Goal: Task Accomplishment & Management: Manage account settings

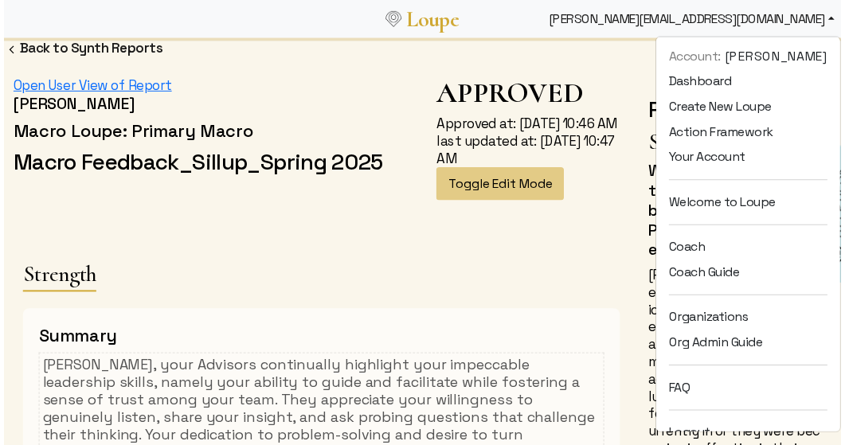
scroll to position [174, 0]
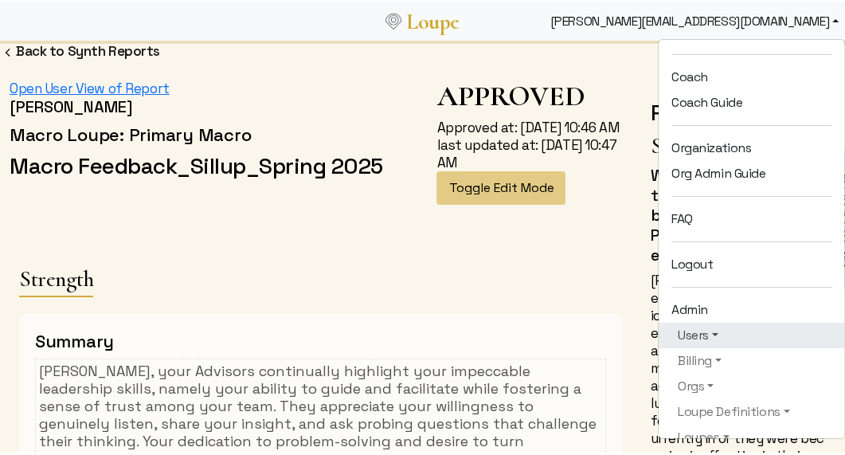
click at [687, 335] on link "Users" at bounding box center [751, 332] width 160 height 19
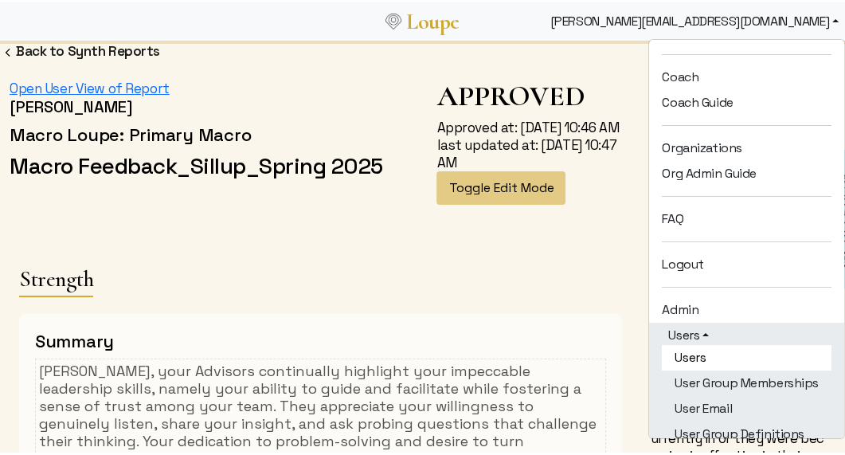
click at [688, 346] on link "Users" at bounding box center [747, 354] width 170 height 25
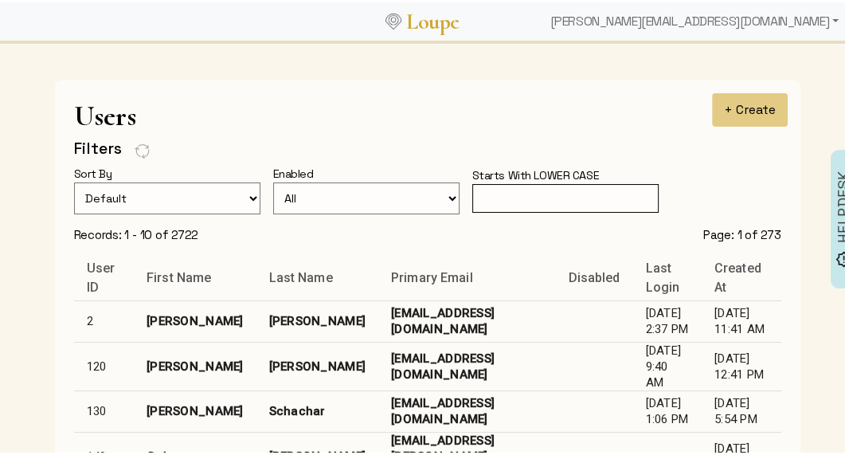
click at [499, 186] on input "text" at bounding box center [565, 196] width 186 height 29
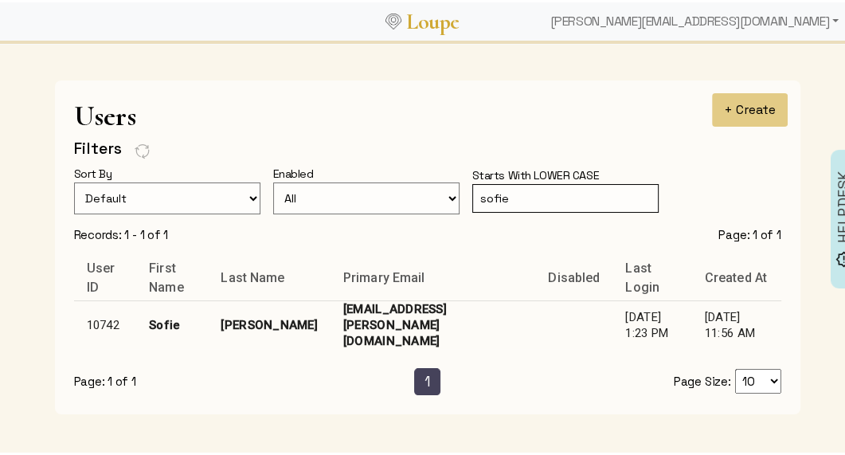
type input "sofie"
click at [330, 311] on td "[EMAIL_ADDRESS][PERSON_NAME][DOMAIN_NAME]" at bounding box center [432, 322] width 205 height 49
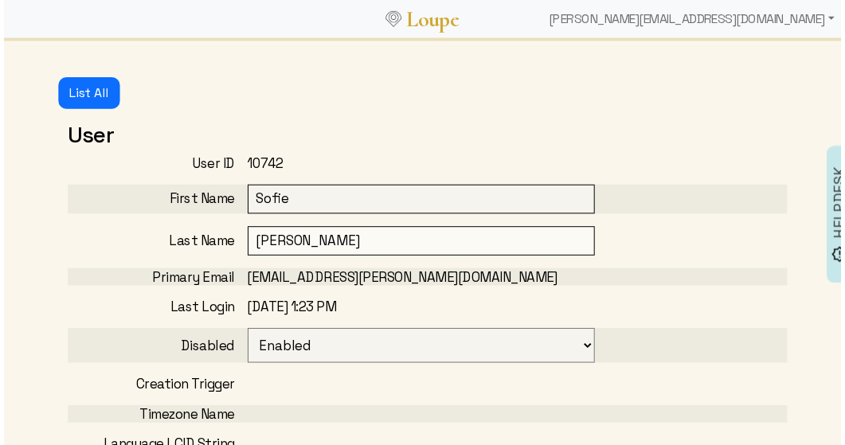
select select
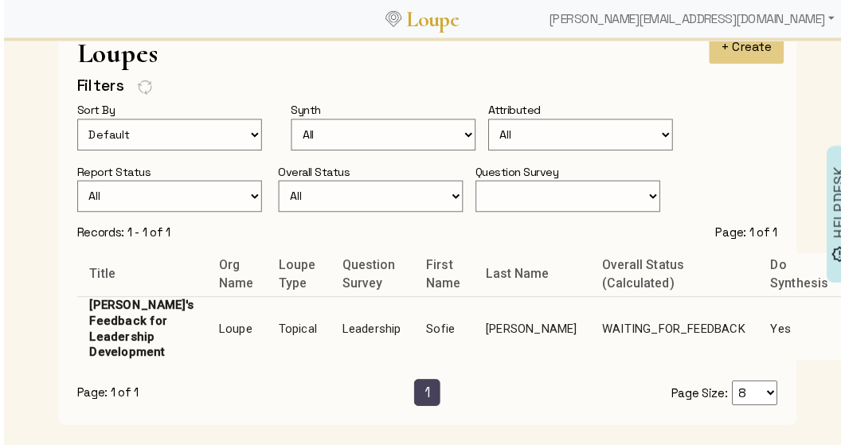
scroll to position [1116, 0]
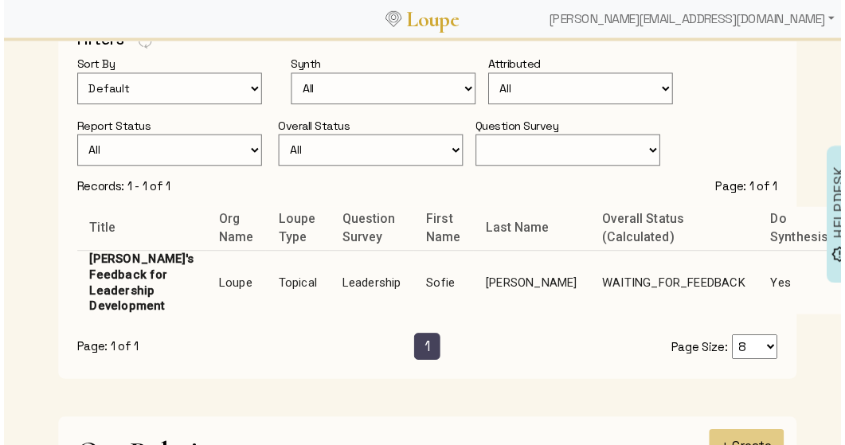
click at [365, 275] on td "Leadership" at bounding box center [371, 285] width 85 height 64
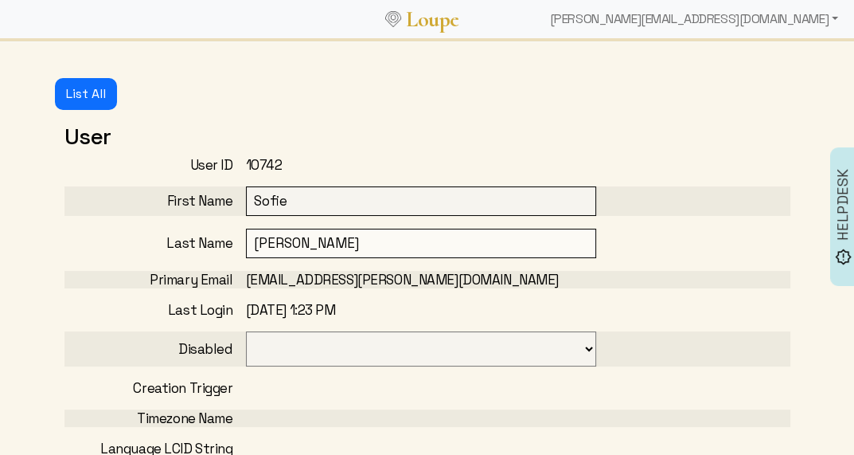
select select "125"
select select "1: CLOSED"
select select "6: WAITING_FOR_FEEDBACK"
select select "3: MIN_ADVISORS_INVITED"
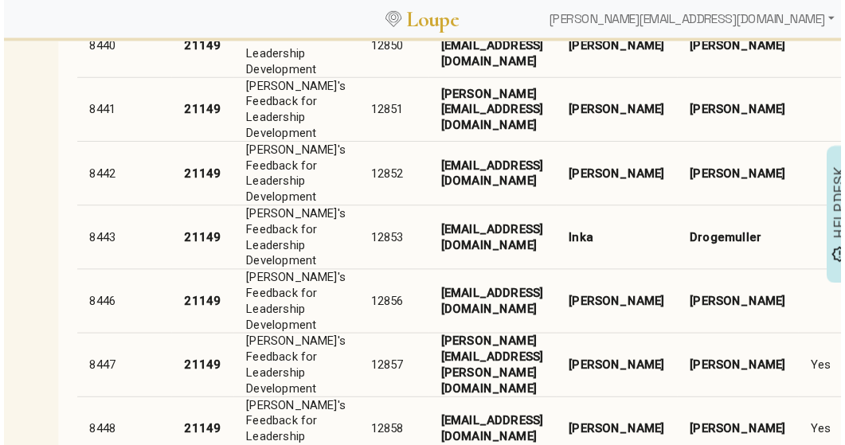
scroll to position [2710, 0]
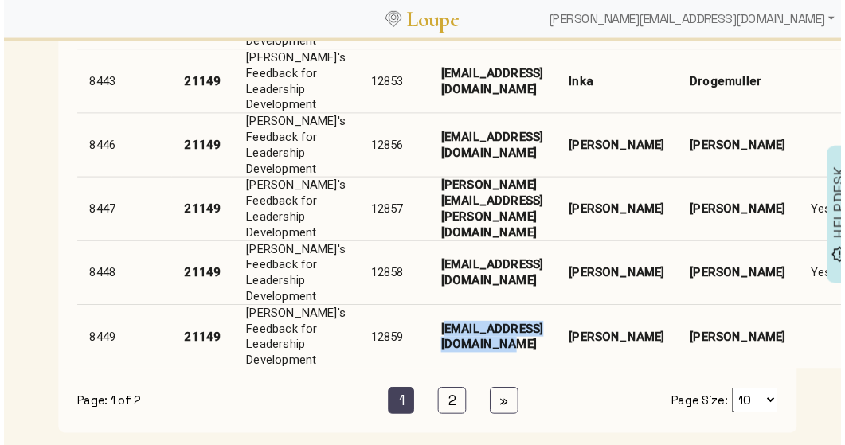
drag, startPoint x: 396, startPoint y: 330, endPoint x: 546, endPoint y: 343, distance: 150.2
click at [546, 343] on td "[EMAIL_ADDRESS][DOMAIN_NAME]" at bounding box center [492, 339] width 129 height 64
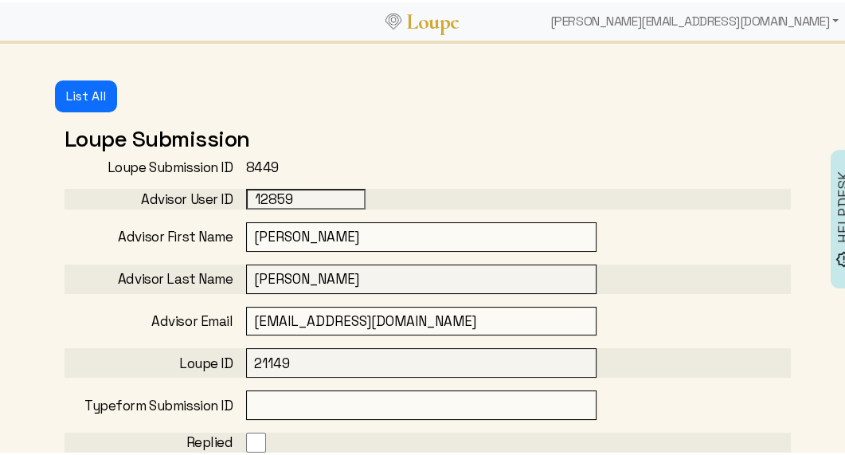
drag, startPoint x: 458, startPoint y: 311, endPoint x: 256, endPoint y: 299, distance: 202.6
click at [256, 299] on form "Loupe Submission ID 8449 Advisor User ID 12859 Advisor First Name [PERSON_NAME]…" at bounding box center [427, 445] width 726 height 579
